Goal: Task Accomplishment & Management: Use online tool/utility

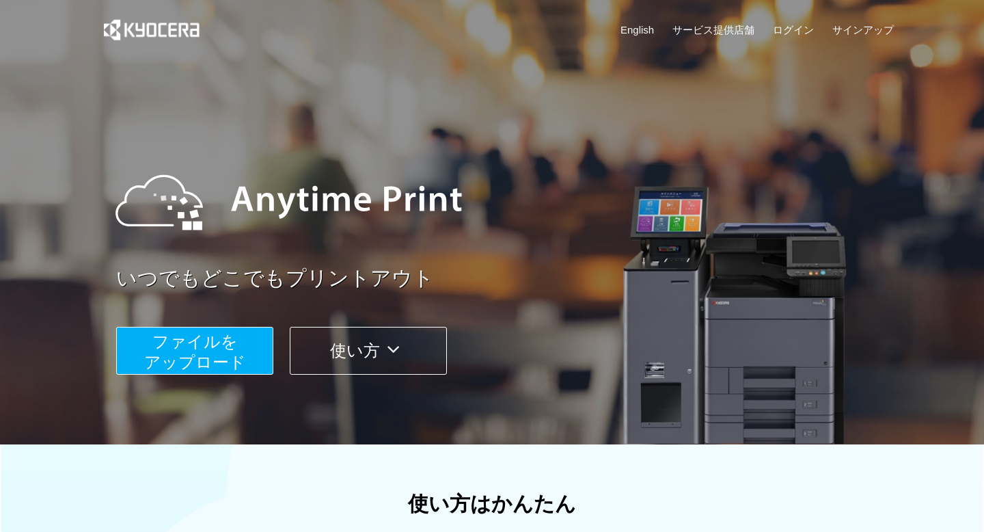
click at [213, 344] on span "ファイルを ​​アップロード" at bounding box center [195, 351] width 102 height 39
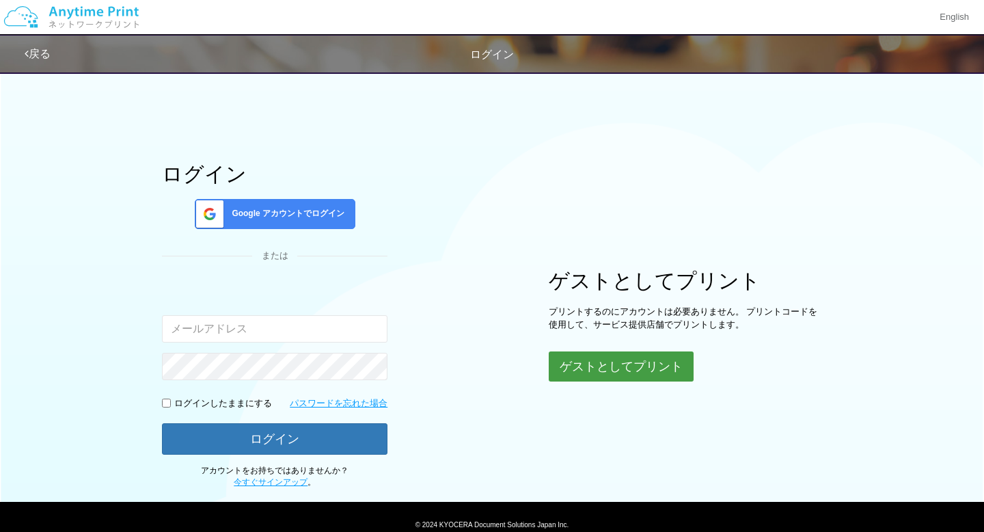
click at [574, 364] on button "ゲストとしてプリント" at bounding box center [621, 366] width 145 height 30
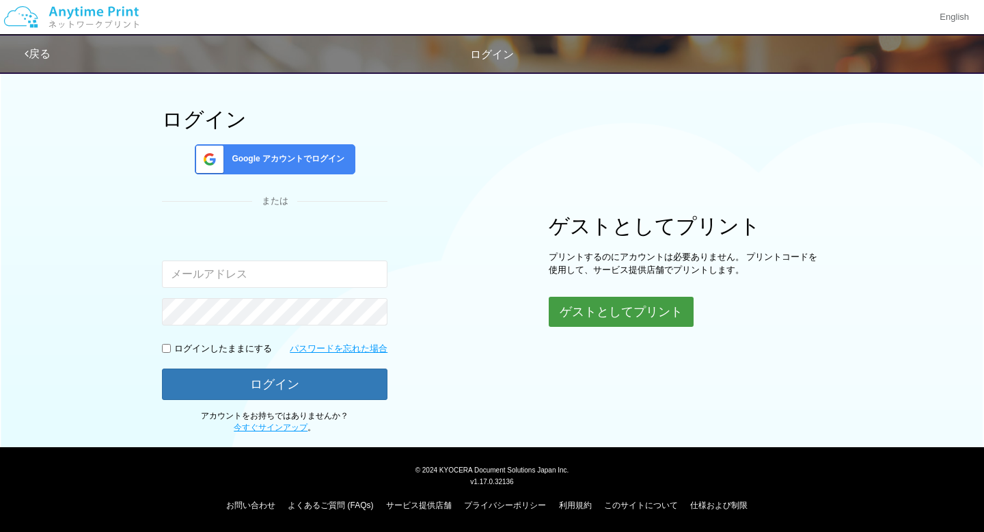
click at [617, 326] on button "ゲストとしてプリント" at bounding box center [621, 312] width 145 height 30
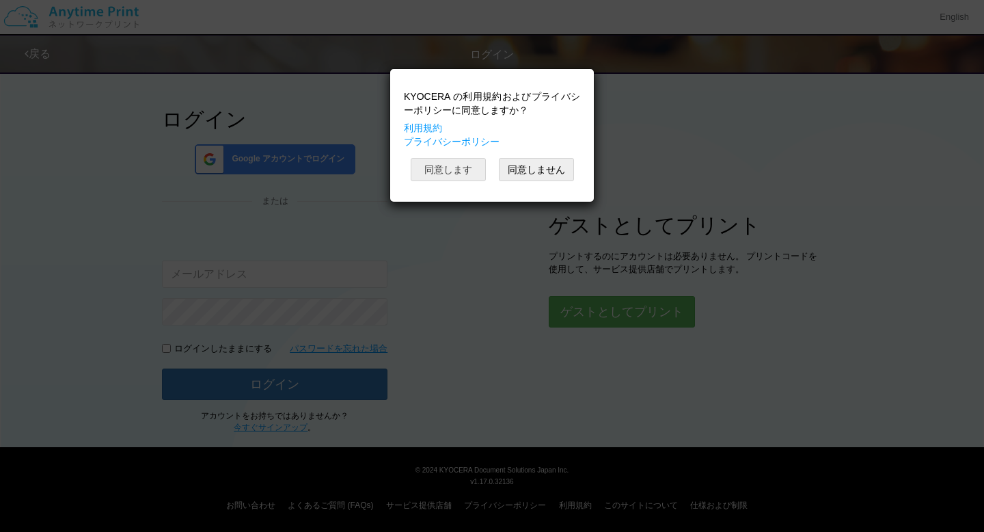
click at [439, 176] on button "同意します" at bounding box center [448, 169] width 75 height 23
click at [446, 171] on button "同意します" at bounding box center [448, 169] width 75 height 23
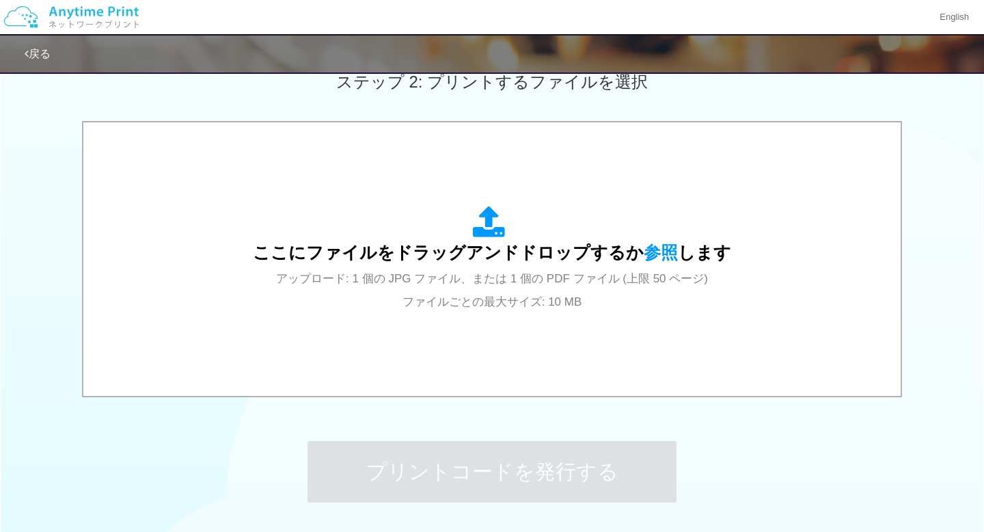
scroll to position [508, 0]
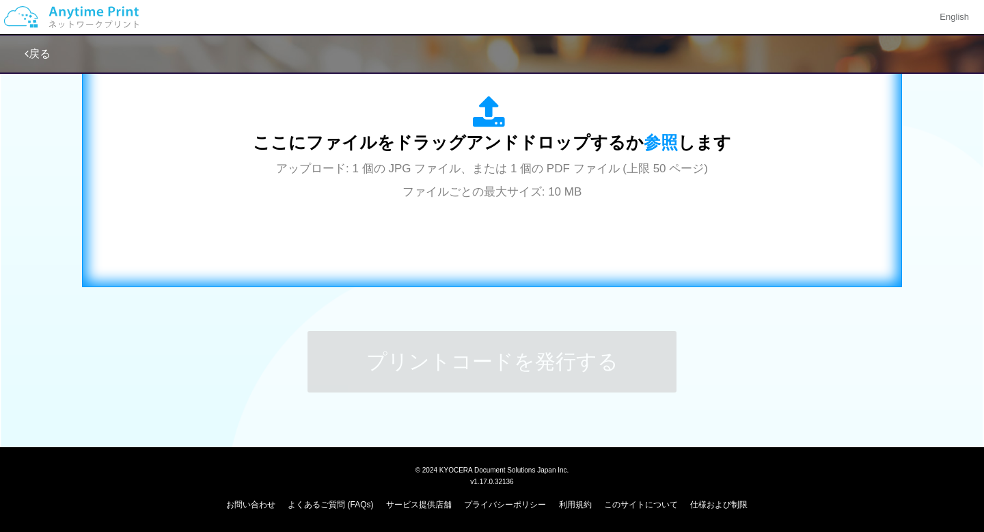
click at [472, 188] on span "アップロード: 1 個の JPG ファイル、または 1 個の PDF ファイル (上限 50 ページ) ファイルごとの最大サイズ: 10 MB" at bounding box center [492, 180] width 432 height 36
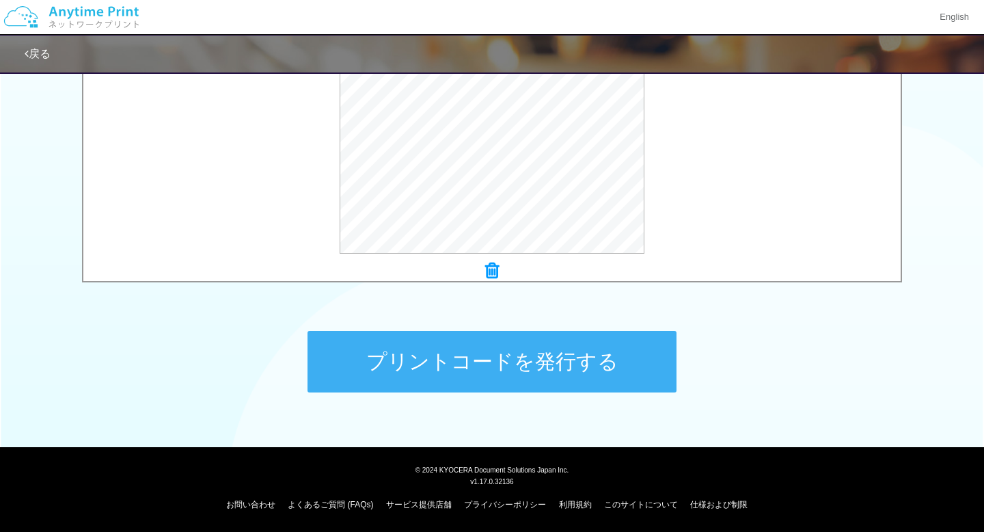
click at [506, 349] on button "プリントコードを発行する" at bounding box center [492, 362] width 369 height 62
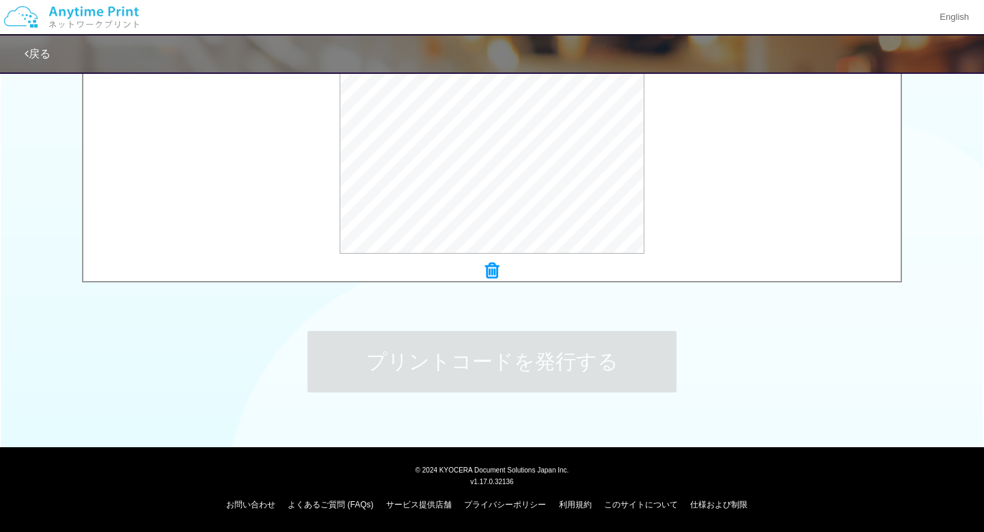
scroll to position [0, 0]
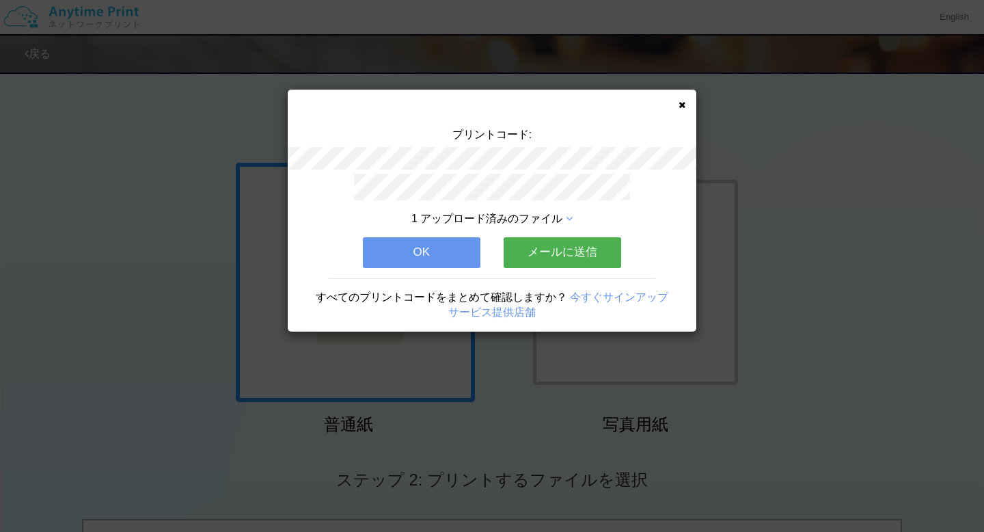
click at [465, 256] on button "OK" at bounding box center [422, 252] width 118 height 30
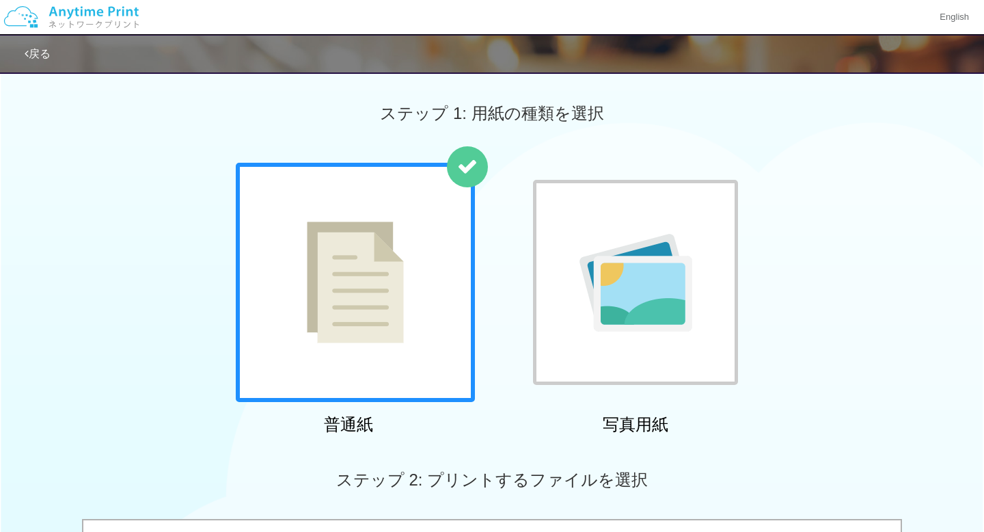
scroll to position [508, 0]
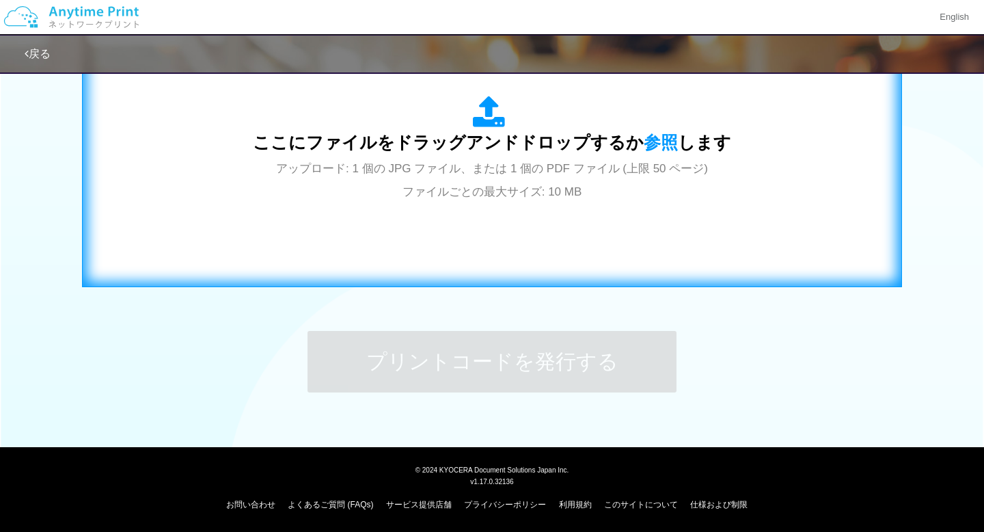
click at [500, 124] on icon at bounding box center [492, 113] width 38 height 34
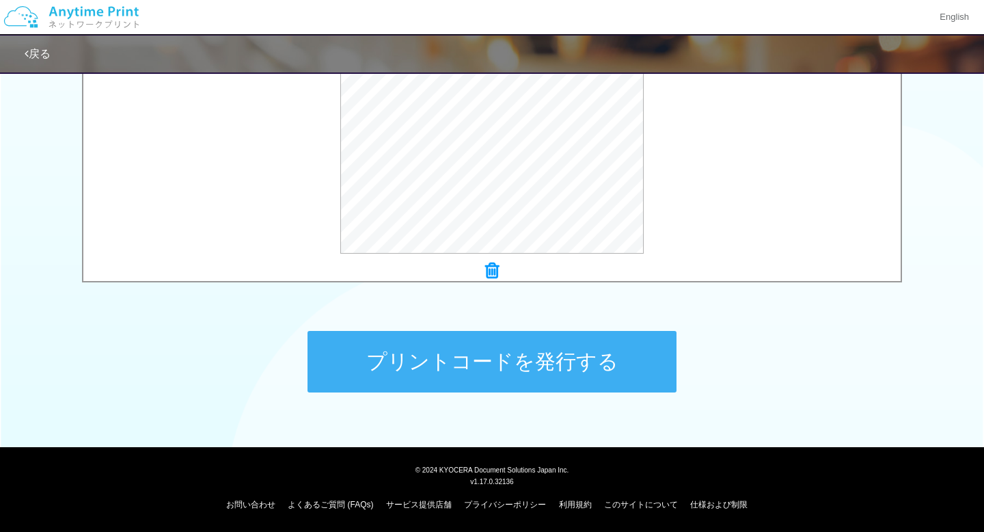
click at [539, 384] on button "プリントコードを発行する" at bounding box center [492, 362] width 369 height 62
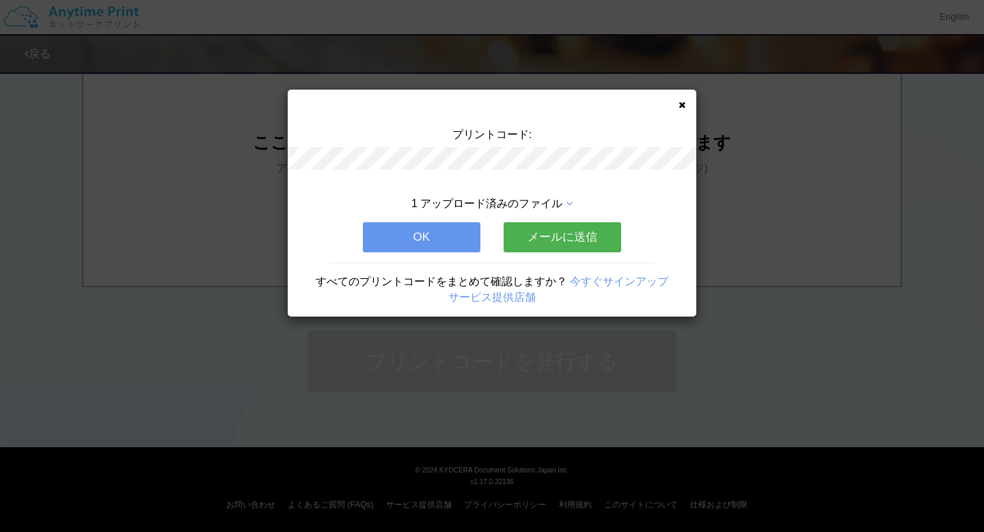
scroll to position [0, 0]
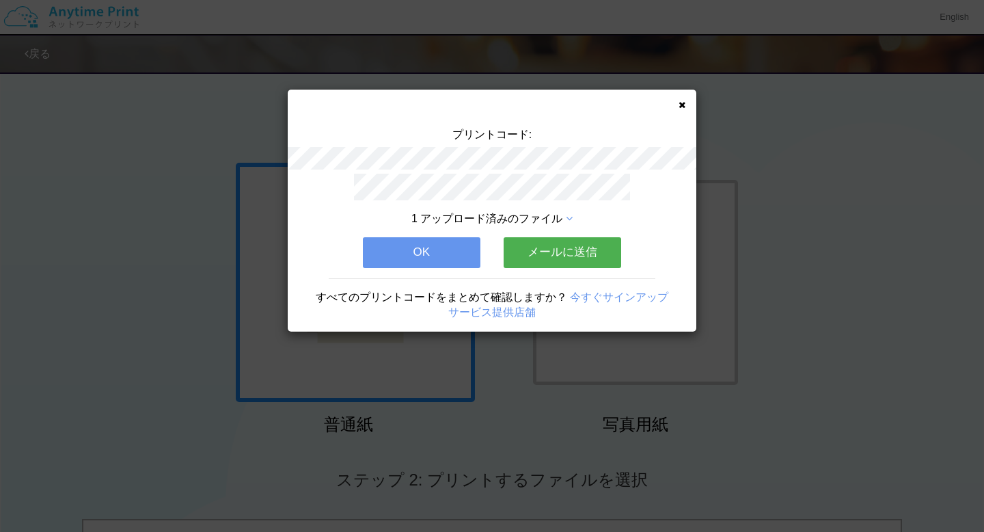
click at [681, 107] on icon at bounding box center [682, 104] width 7 height 9
